Goal: Transaction & Acquisition: Obtain resource

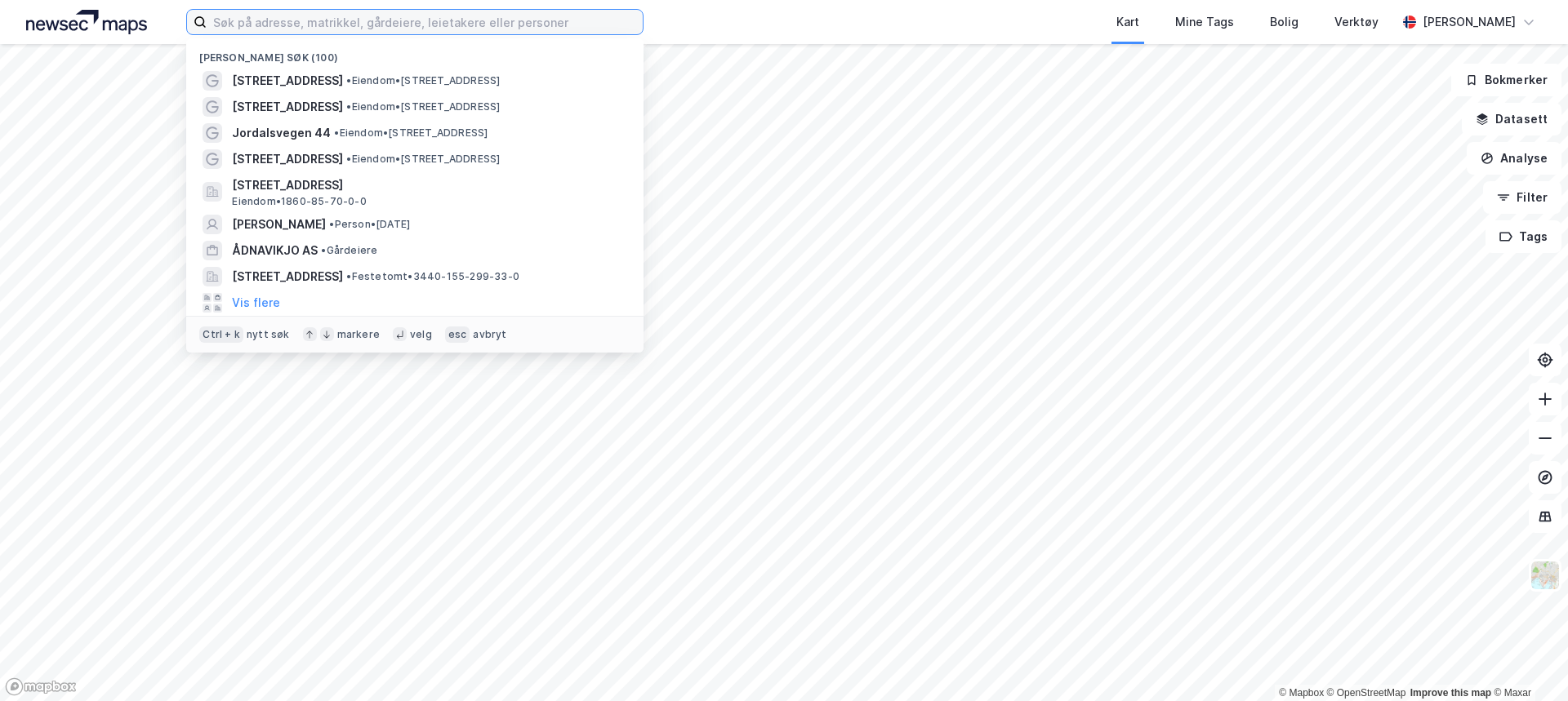
click at [275, 27] on input at bounding box center [424, 22] width 436 height 25
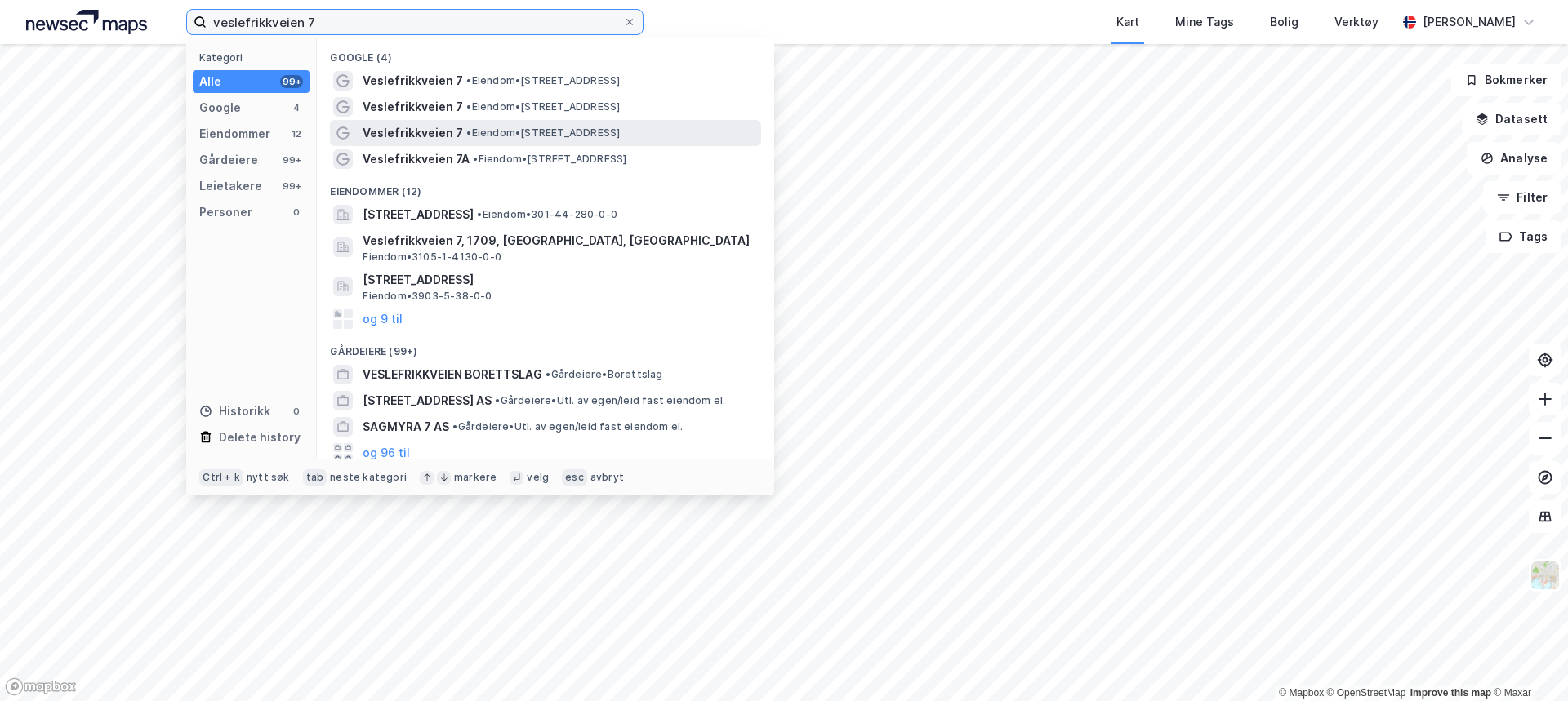
type input "veslefrikkveien 7"
click at [458, 138] on div "Veslefrikkveien 7 • Eiendom • [STREET_ADDRESS]" at bounding box center [559, 132] width 395 height 19
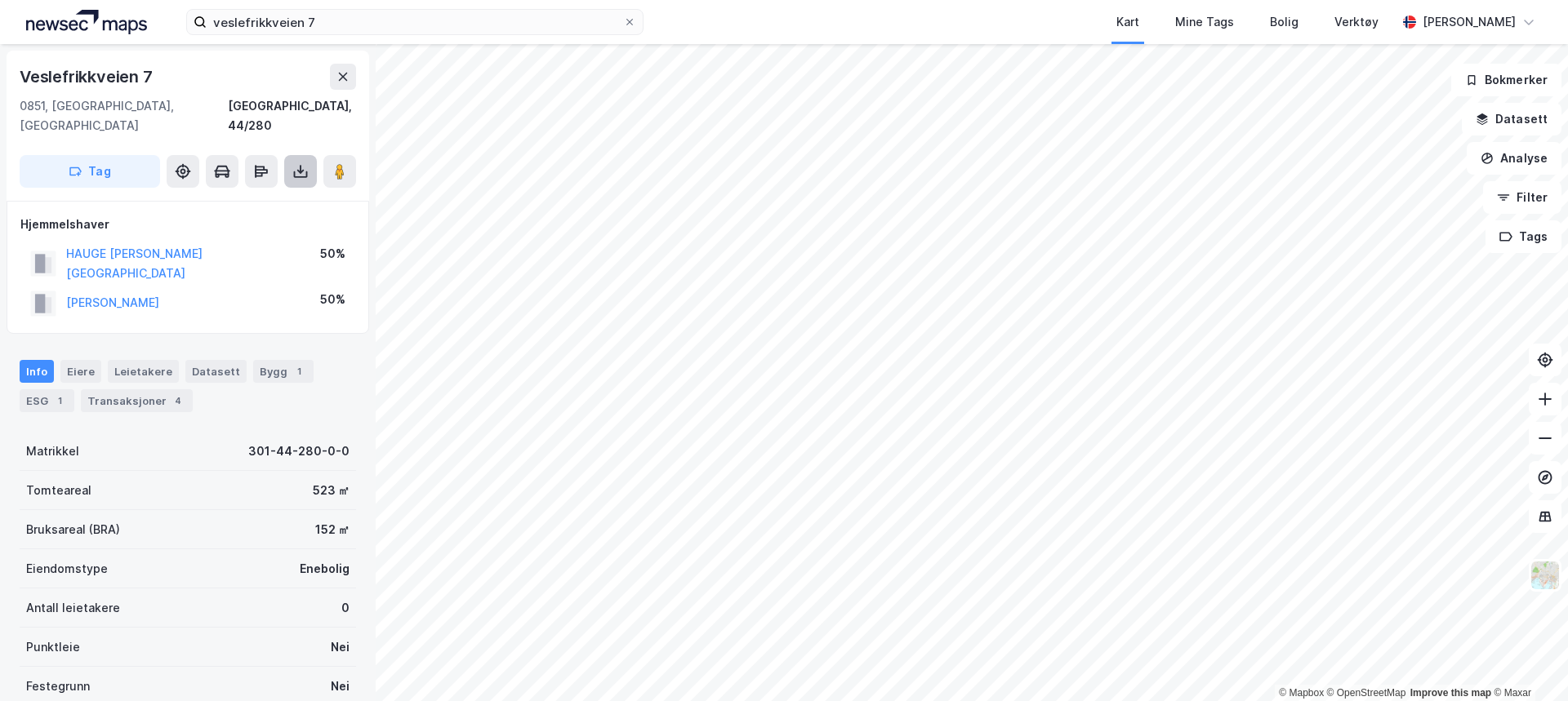
click at [298, 163] on icon at bounding box center [300, 171] width 16 height 16
click at [244, 198] on div "Last ned grunnbok" at bounding box center [220, 204] width 95 height 13
click at [301, 223] on div "Last ned matrikkelrapport" at bounding box center [240, 230] width 135 height 13
